Goal: Task Accomplishment & Management: Manage account settings

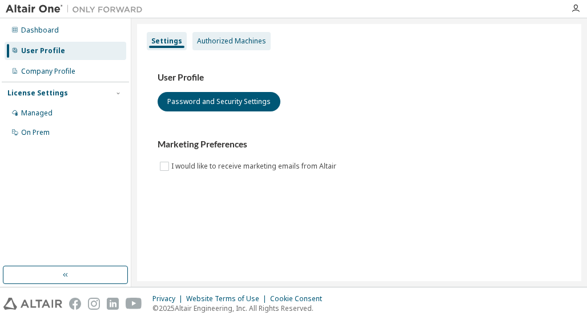
click at [217, 41] on div "Authorized Machines" at bounding box center [231, 41] width 69 height 9
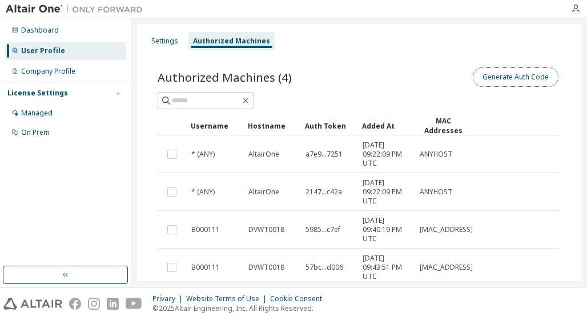
click at [524, 73] on button "Generate Auth Code" at bounding box center [516, 76] width 86 height 19
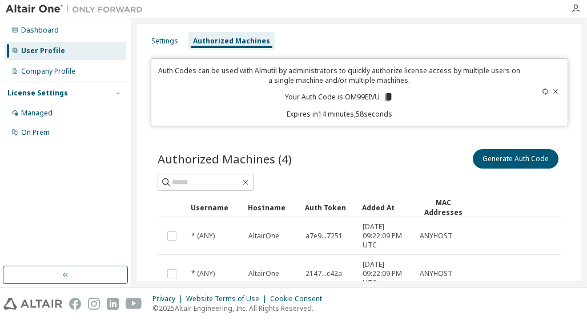
click at [355, 97] on p "Your Auth Code is: OM99EIVU" at bounding box center [339, 97] width 109 height 10
copy p "OM99EIVU"
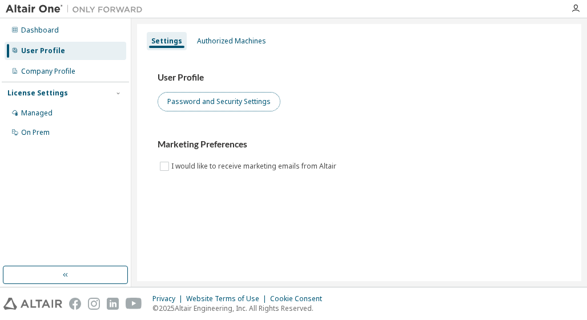
click at [217, 100] on button "Password and Security Settings" at bounding box center [219, 101] width 123 height 19
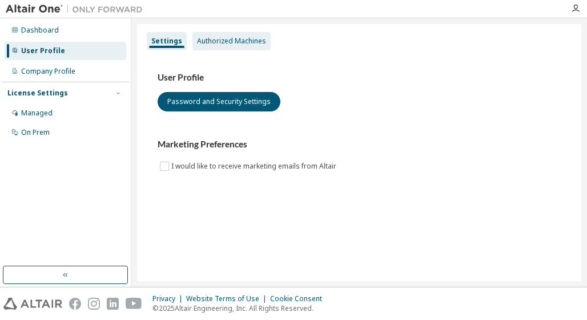
click at [226, 43] on div "Authorized Machines" at bounding box center [231, 41] width 69 height 9
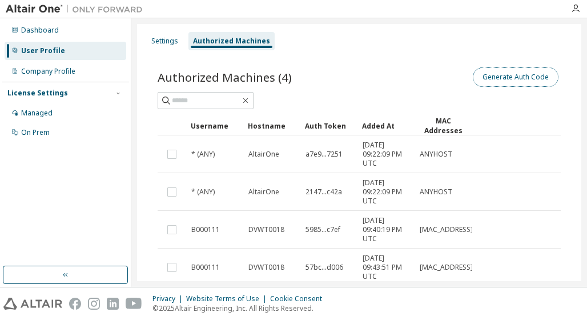
click at [499, 75] on button "Generate Auth Code" at bounding box center [516, 76] width 86 height 19
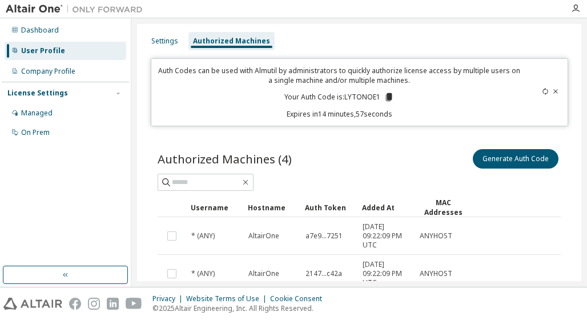
click at [360, 95] on p "Your Auth Code is: LYTONOE1" at bounding box center [339, 97] width 110 height 10
copy p "LYTONOE1"
click at [423, 156] on button "Generate Auth Code" at bounding box center [430, 158] width 86 height 19
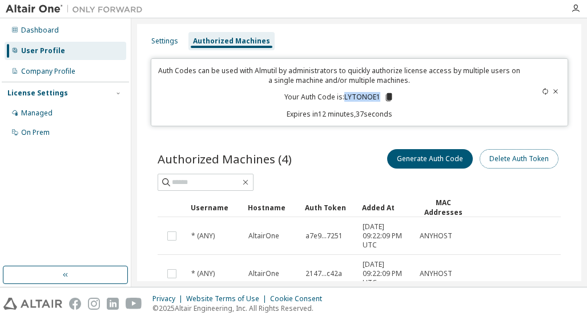
click at [501, 160] on button "Delete Auth Token" at bounding box center [519, 158] width 79 height 19
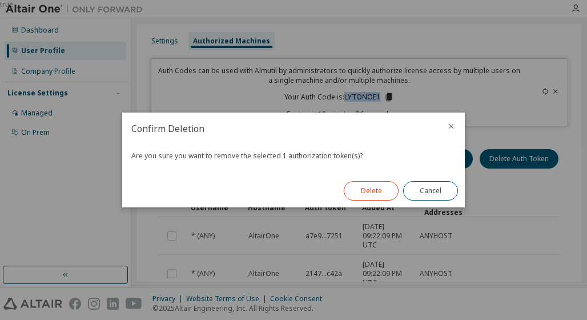
click at [374, 192] on button "Delete" at bounding box center [371, 190] width 55 height 19
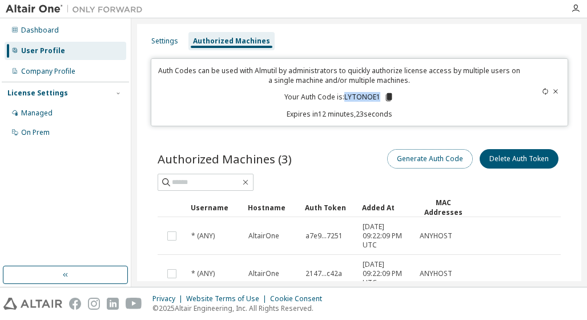
click at [413, 160] on button "Generate Auth Code" at bounding box center [430, 158] width 86 height 19
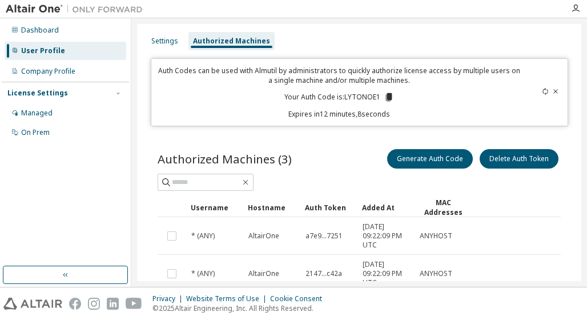
click at [542, 91] on icon at bounding box center [545, 91] width 7 height 7
click at [358, 97] on p "Your Auth Code is: XPFSMQGV" at bounding box center [339, 97] width 110 height 10
copy p "XPFSMQGV"
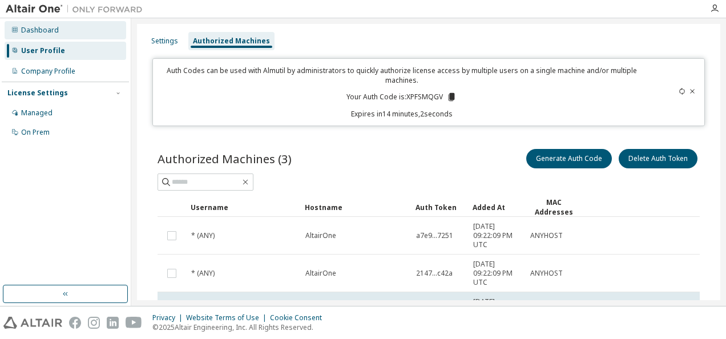
click at [39, 31] on div "Dashboard" at bounding box center [40, 30] width 38 height 9
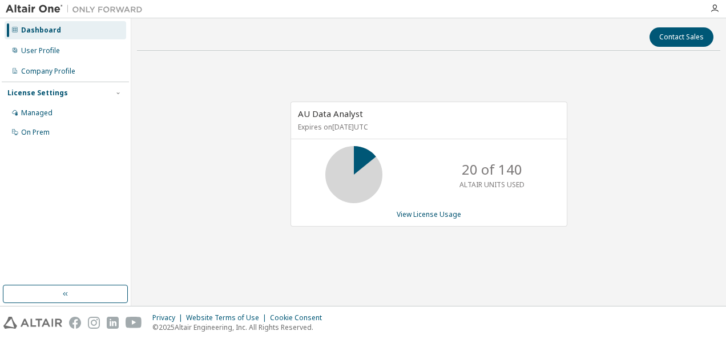
click at [46, 10] on img at bounding box center [77, 8] width 143 height 11
click at [587, 9] on icon "button" at bounding box center [714, 8] width 9 height 9
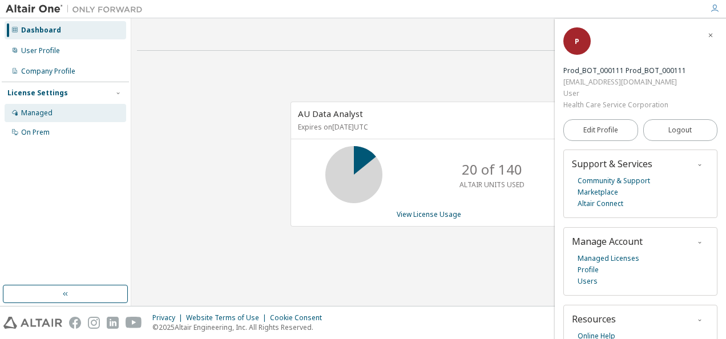
click at [42, 110] on div "Managed" at bounding box center [36, 113] width 31 height 9
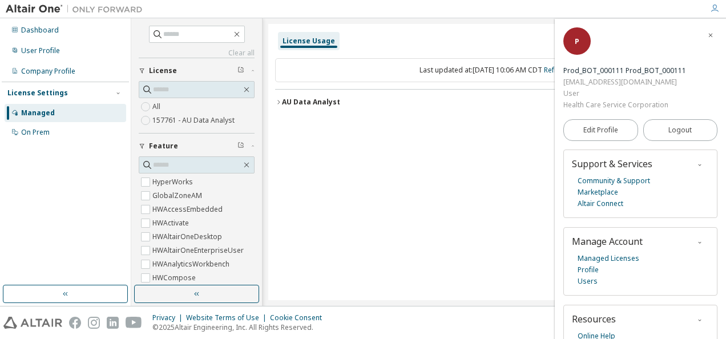
click at [587, 80] on div "[EMAIL_ADDRESS][DOMAIN_NAME]" at bounding box center [625, 82] width 123 height 11
drag, startPoint x: 659, startPoint y: 81, endPoint x: 564, endPoint y: 83, distance: 95.4
click at [564, 83] on div "[EMAIL_ADDRESS][DOMAIN_NAME]" at bounding box center [625, 82] width 123 height 11
copy div "[EMAIL_ADDRESS][DOMAIN_NAME]"
